Goal: Task Accomplishment & Management: Manage account settings

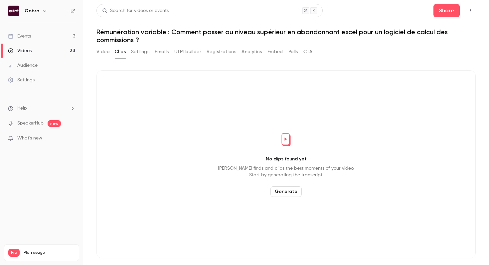
click at [61, 35] on link "Events 3" at bounding box center [41, 36] width 83 height 15
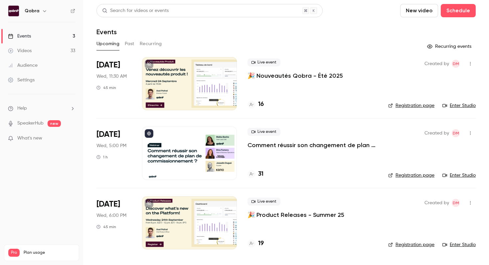
click at [261, 176] on h4 "31" at bounding box center [260, 174] width 5 height 9
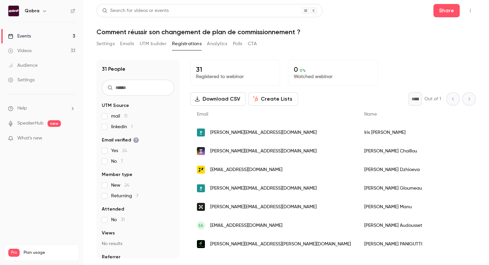
click at [214, 100] on button "Download CSV" at bounding box center [218, 98] width 56 height 13
